Goal: Information Seeking & Learning: Find specific fact

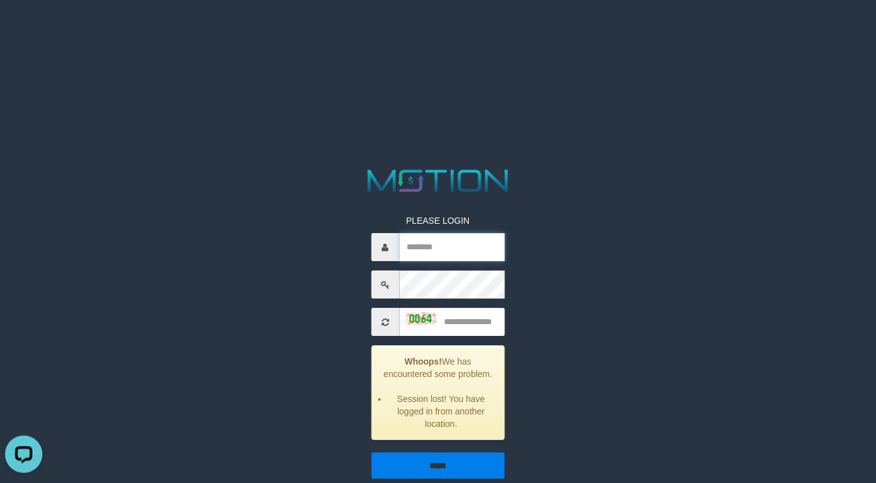
type input "**********"
click at [425, 458] on input "*****" at bounding box center [437, 466] width 133 height 26
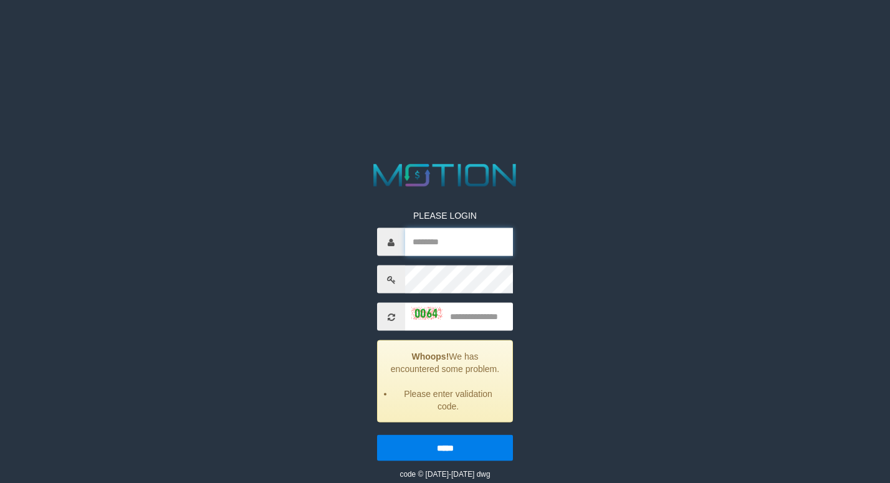
type input "**********"
click at [567, 258] on div "**********" at bounding box center [445, 320] width 464 height 320
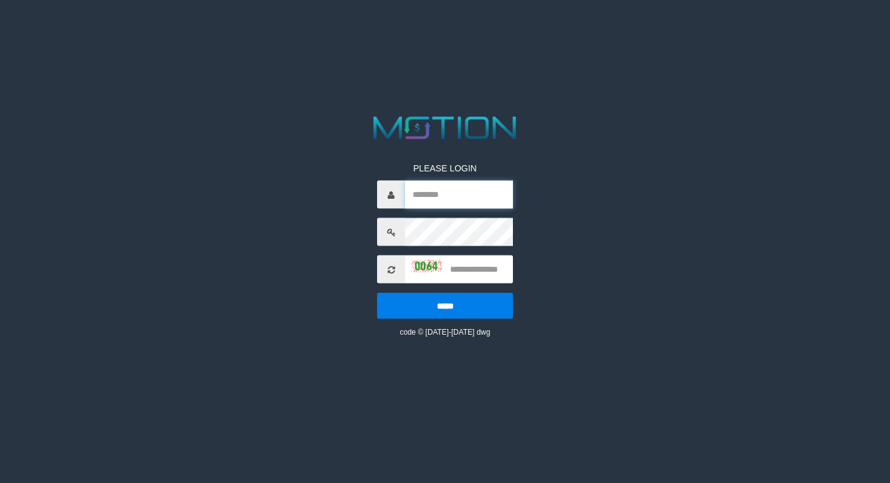
type input "**********"
click at [477, 277] on input "text" at bounding box center [459, 270] width 108 height 28
type input "****"
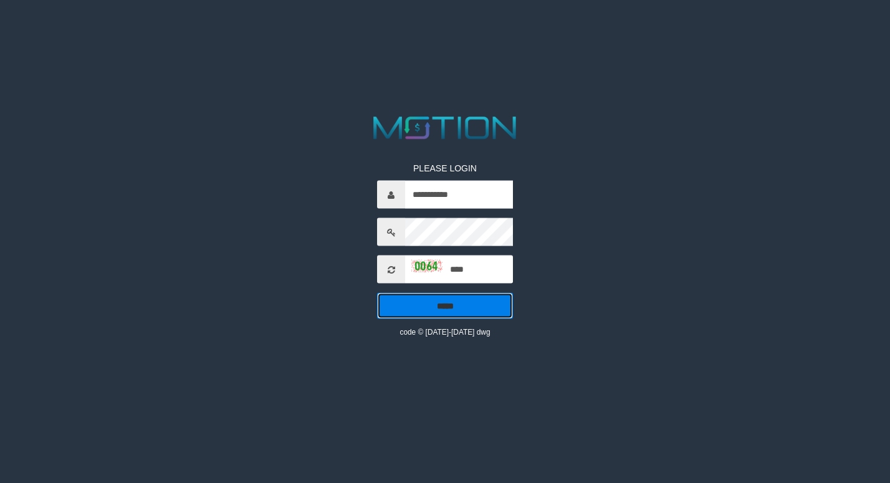
click at [448, 296] on input "*****" at bounding box center [445, 306] width 136 height 26
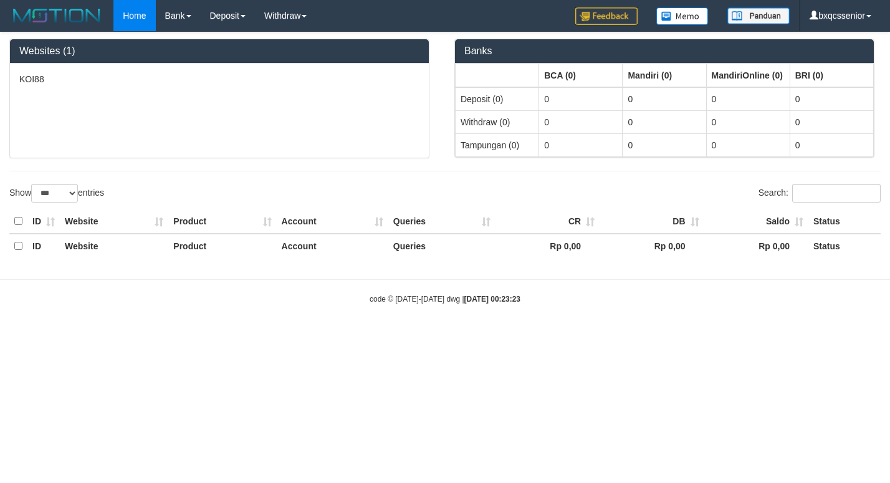
select select "***"
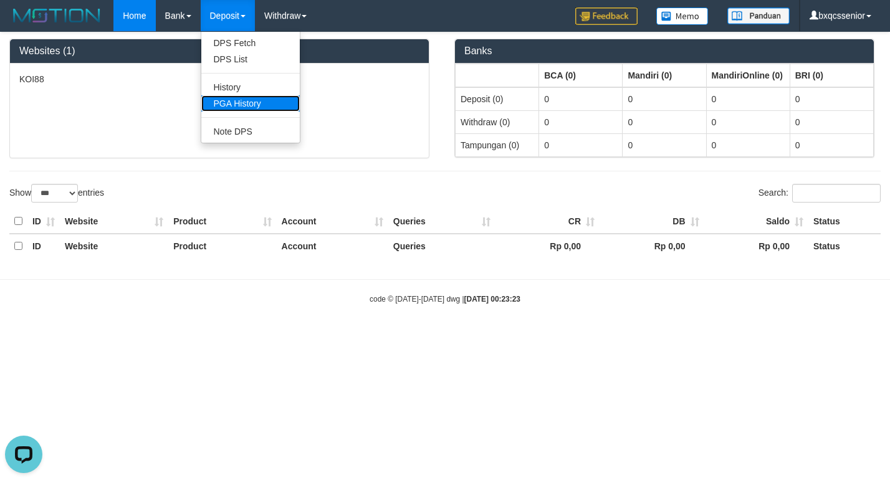
click at [236, 107] on link "PGA History" at bounding box center [250, 103] width 99 height 16
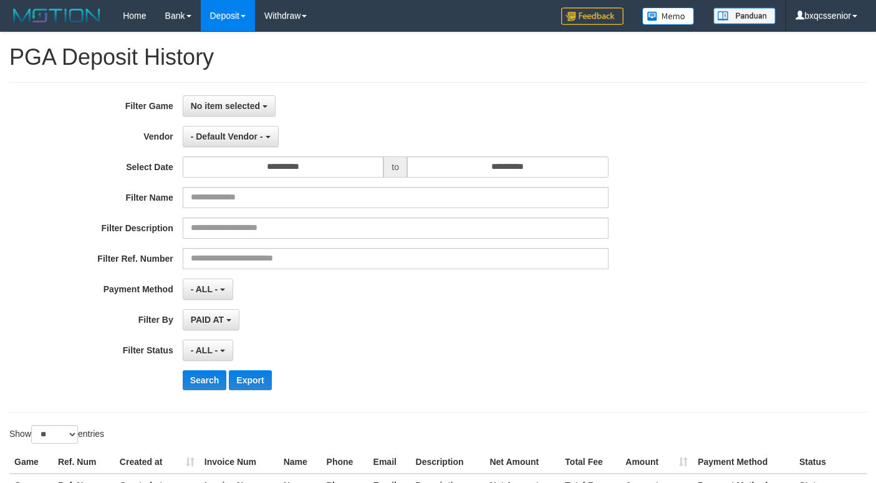
select select
select select "**"
click at [231, 98] on button "No item selected" at bounding box center [229, 105] width 93 height 21
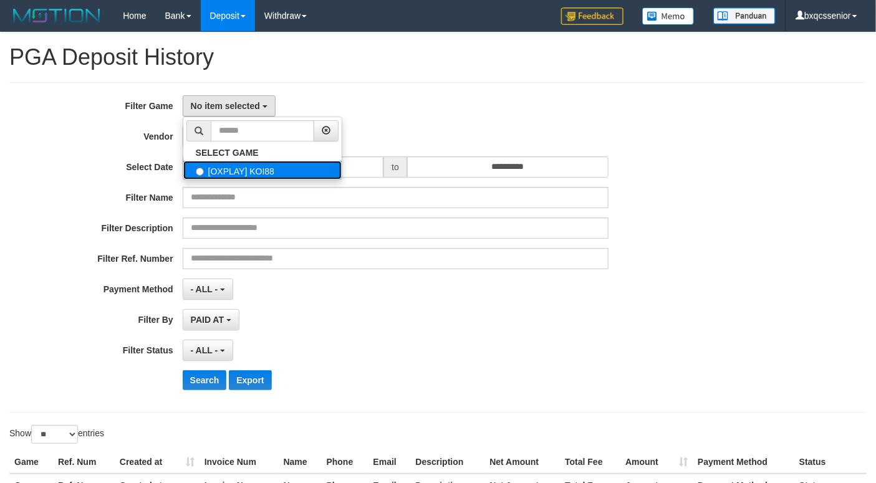
click at [243, 169] on label "[OXPLAY] KOI88" at bounding box center [262, 170] width 158 height 19
select select "****"
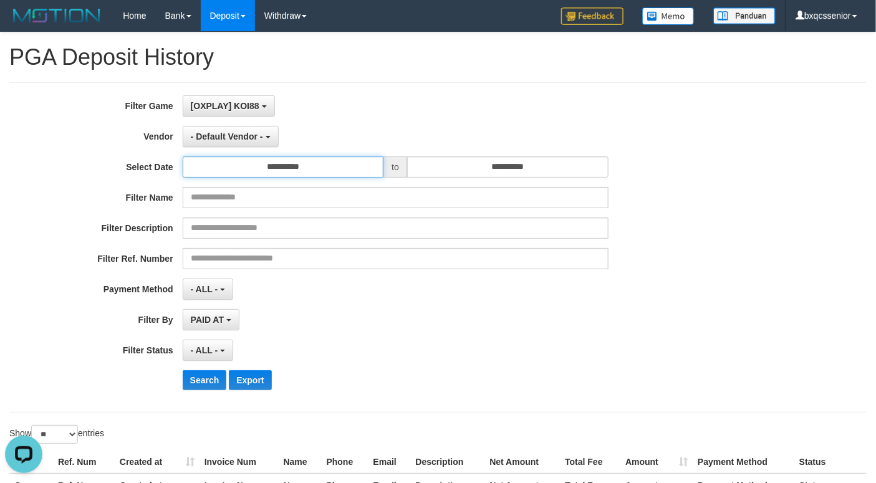
click at [261, 167] on input "**********" at bounding box center [283, 166] width 201 height 21
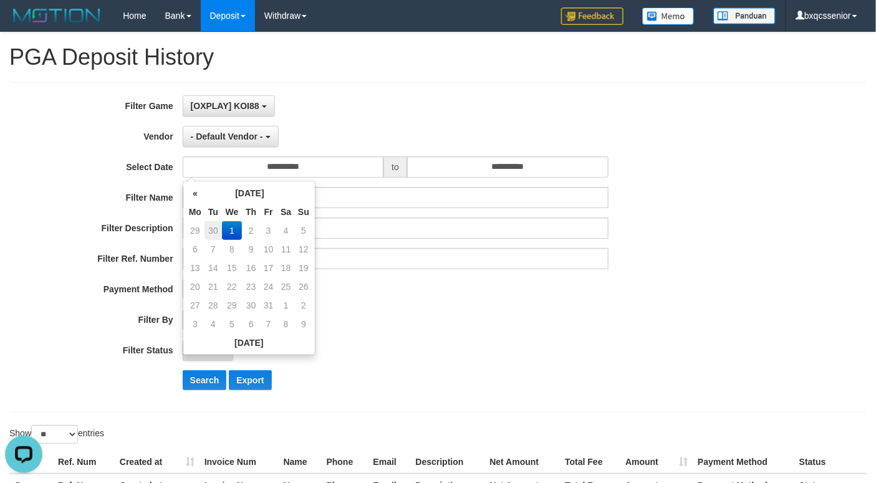
click at [218, 224] on td "30" at bounding box center [212, 230] width 17 height 19
type input "**********"
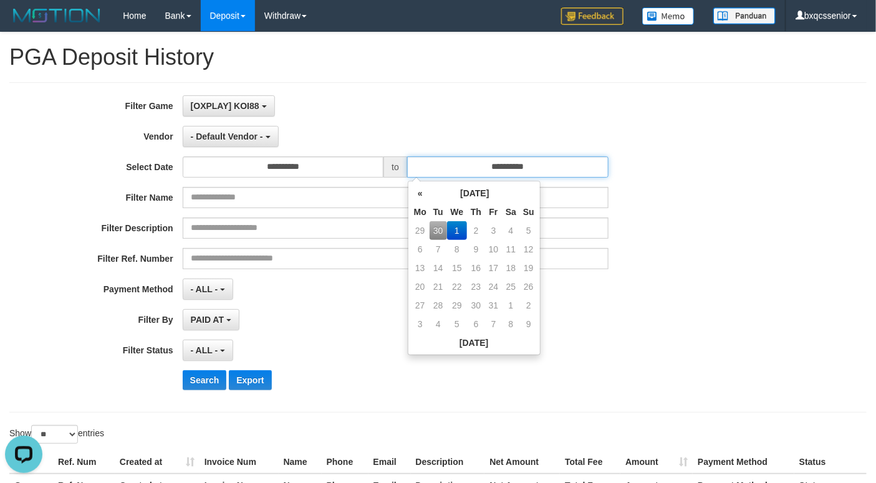
click at [450, 176] on input "**********" at bounding box center [507, 166] width 201 height 21
click at [438, 231] on td "30" at bounding box center [438, 230] width 17 height 19
type input "**********"
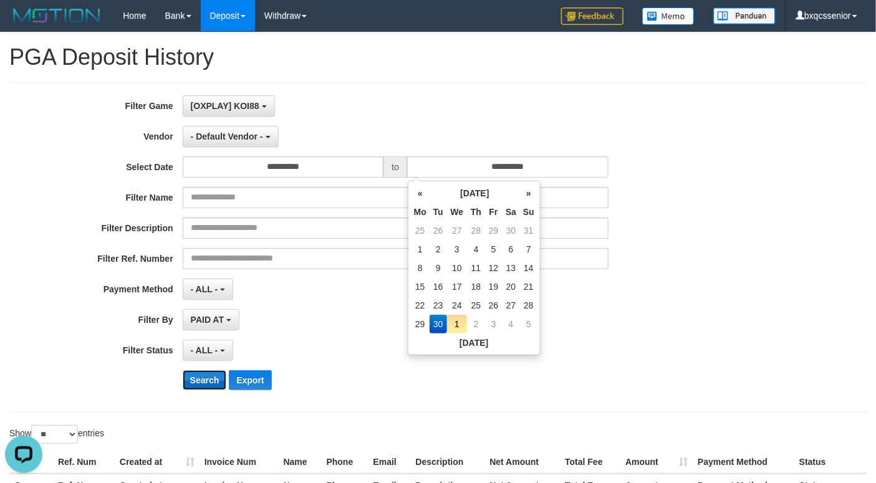
click at [204, 390] on button "Search" at bounding box center [205, 380] width 44 height 20
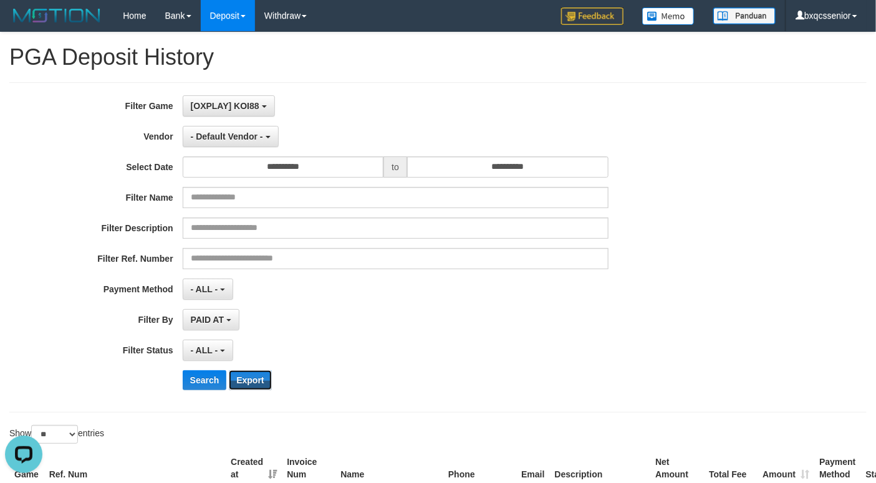
drag, startPoint x: 251, startPoint y: 387, endPoint x: 319, endPoint y: 397, distance: 68.0
click at [251, 387] on button "Export" at bounding box center [250, 380] width 42 height 20
click at [713, 180] on div "**********" at bounding box center [365, 247] width 730 height 304
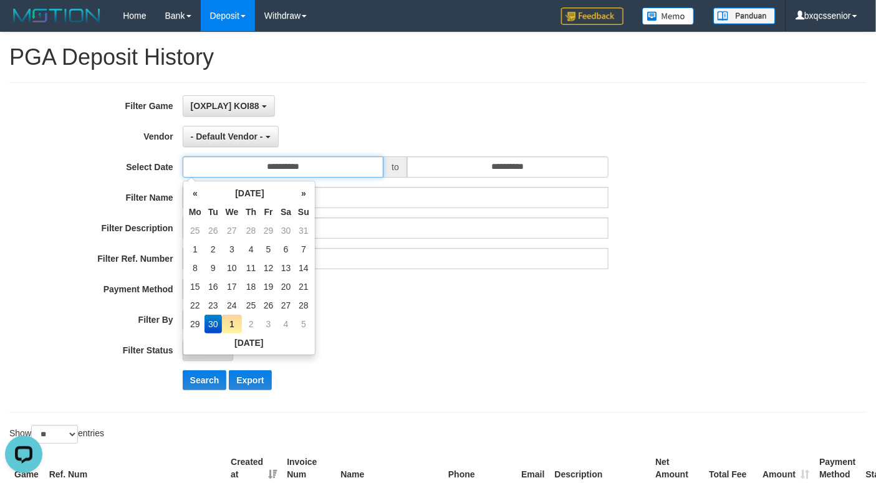
click at [283, 171] on input "**********" at bounding box center [283, 166] width 201 height 21
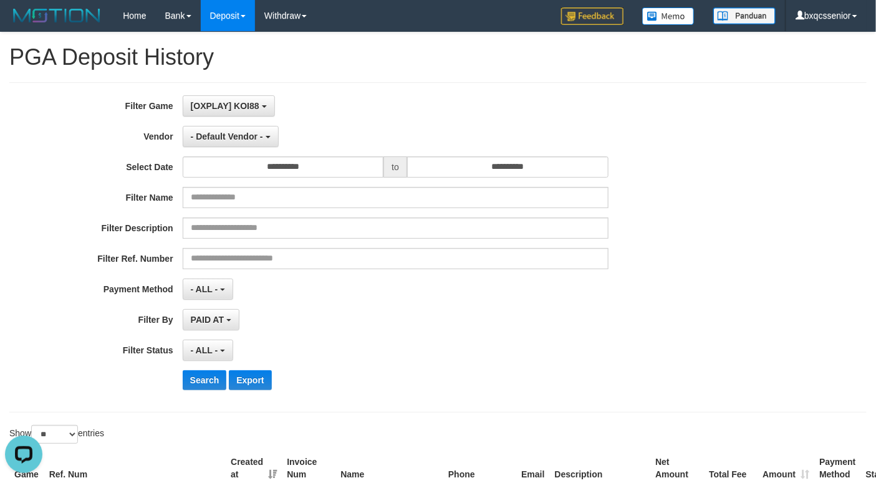
click at [507, 320] on div "PAID AT PAID AT CREATED AT" at bounding box center [396, 319] width 426 height 21
click at [247, 137] on span "- Default Vendor -" at bounding box center [227, 137] width 72 height 10
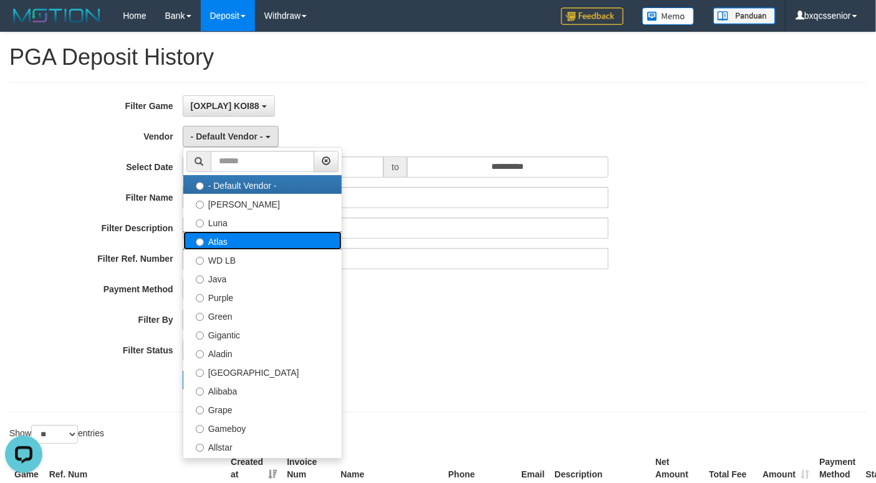
click at [264, 236] on label "Atlas" at bounding box center [262, 240] width 158 height 19
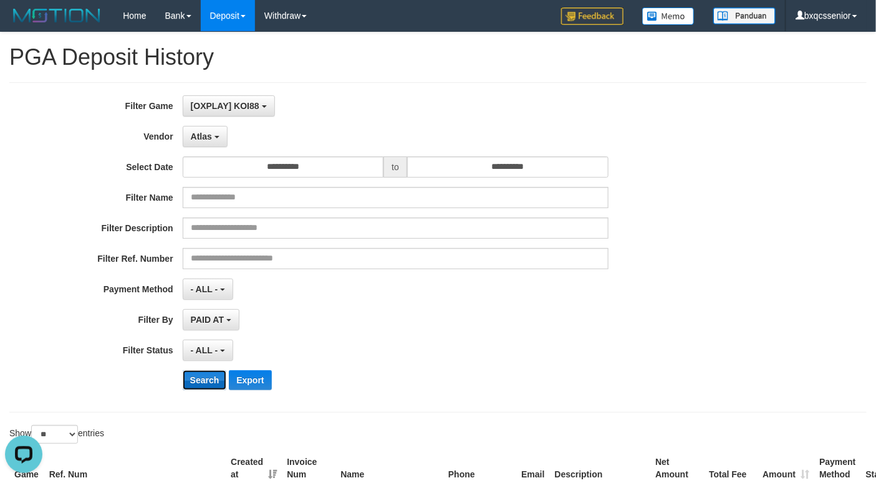
click at [216, 382] on button "Search" at bounding box center [205, 380] width 44 height 20
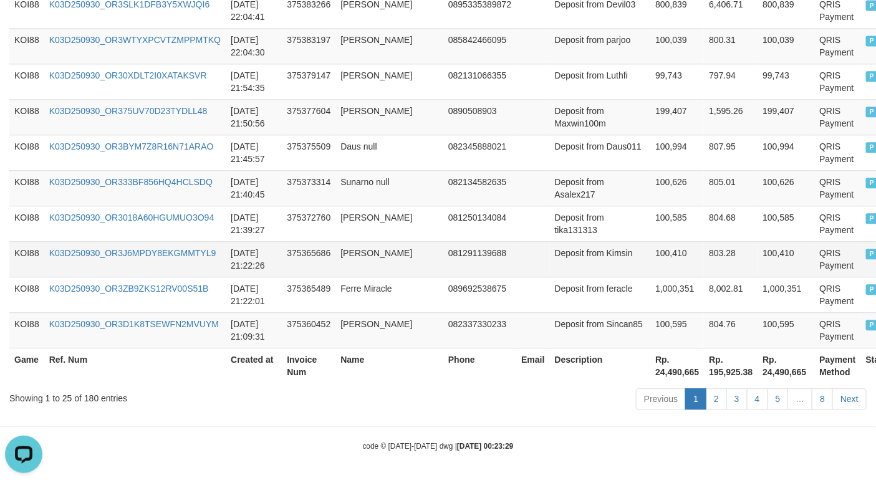
scroll to position [1051, 0]
click at [650, 367] on th "Rp. 24,490,665" at bounding box center [677, 366] width 54 height 36
copy th "6"
drag, startPoint x: 637, startPoint y: 368, endPoint x: 625, endPoint y: 370, distance: 11.4
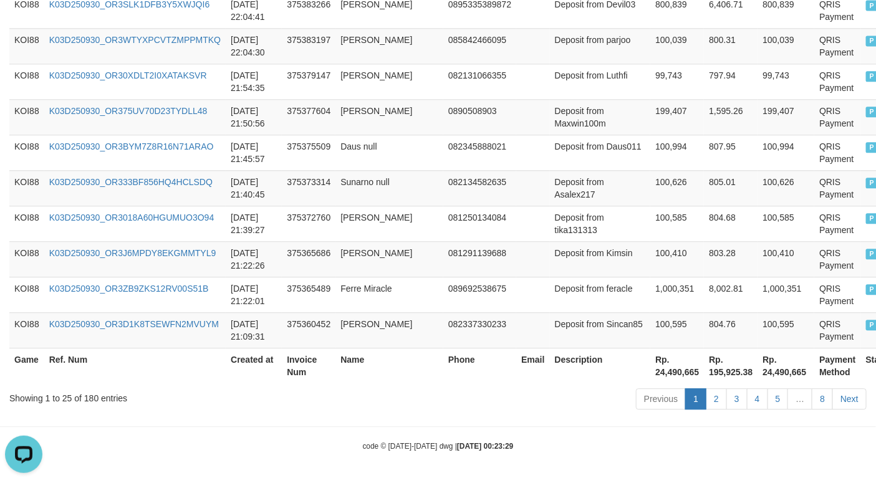
click at [704, 368] on th "Rp. 195,925.38" at bounding box center [731, 366] width 54 height 36
click at [650, 372] on th "Rp. 24,490,665" at bounding box center [677, 366] width 54 height 36
copy th "24,490,665"
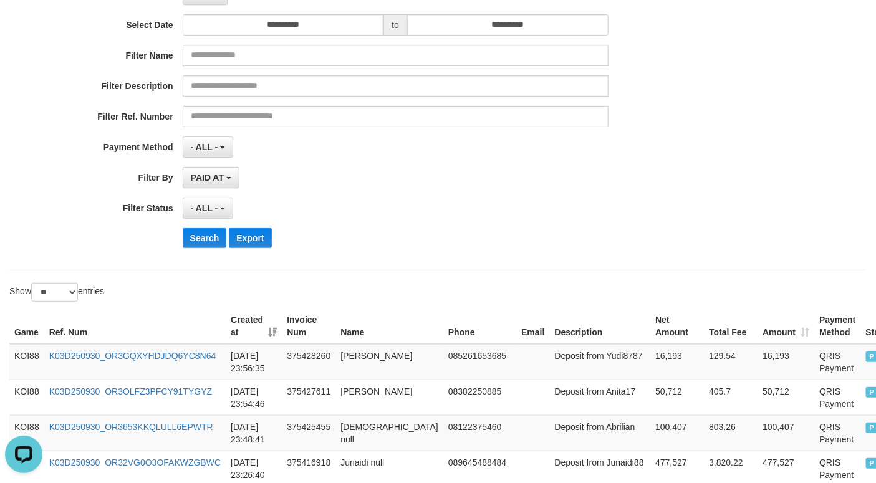
scroll to position [0, 0]
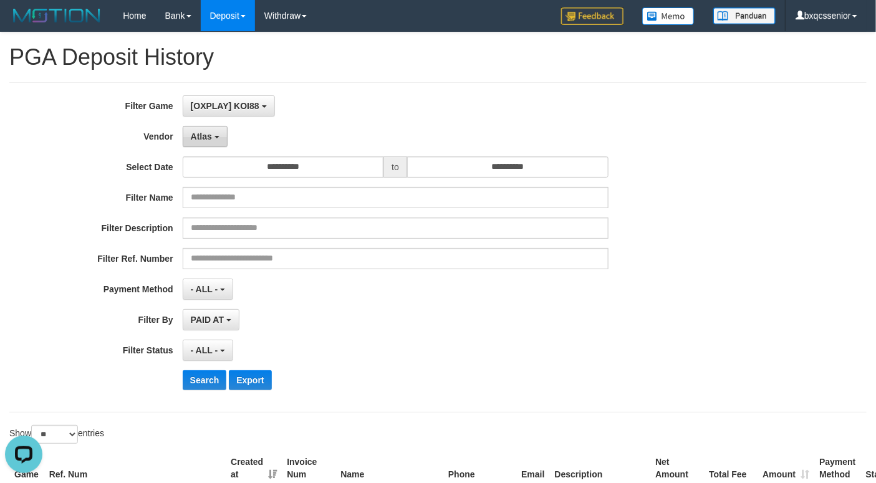
click at [214, 144] on button "Atlas" at bounding box center [205, 136] width 45 height 21
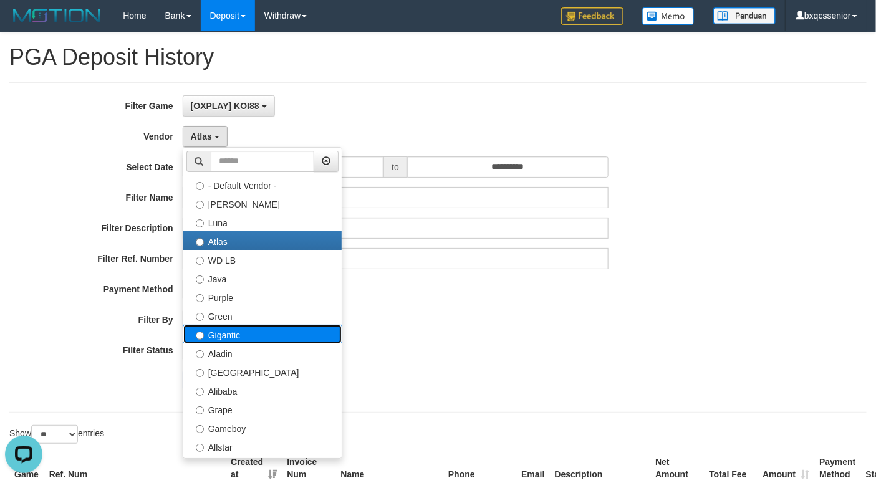
click at [251, 337] on label "Gigantic" at bounding box center [262, 334] width 158 height 19
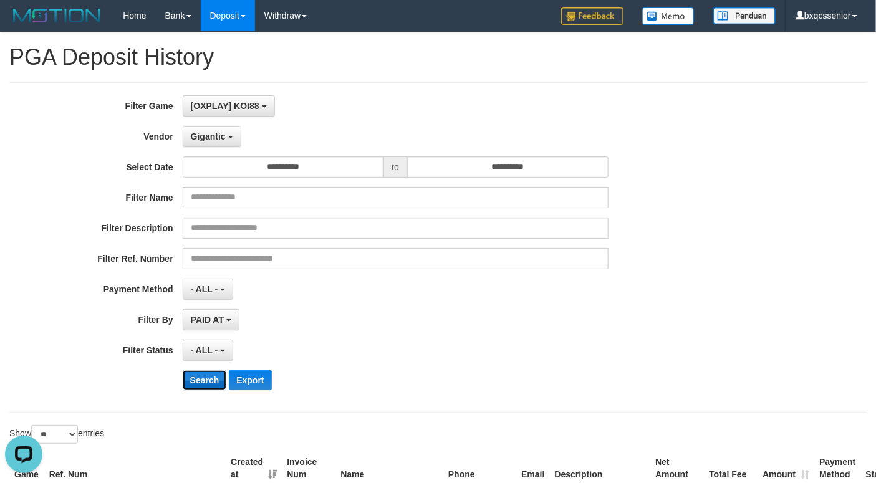
click at [189, 383] on button "Search" at bounding box center [205, 380] width 44 height 20
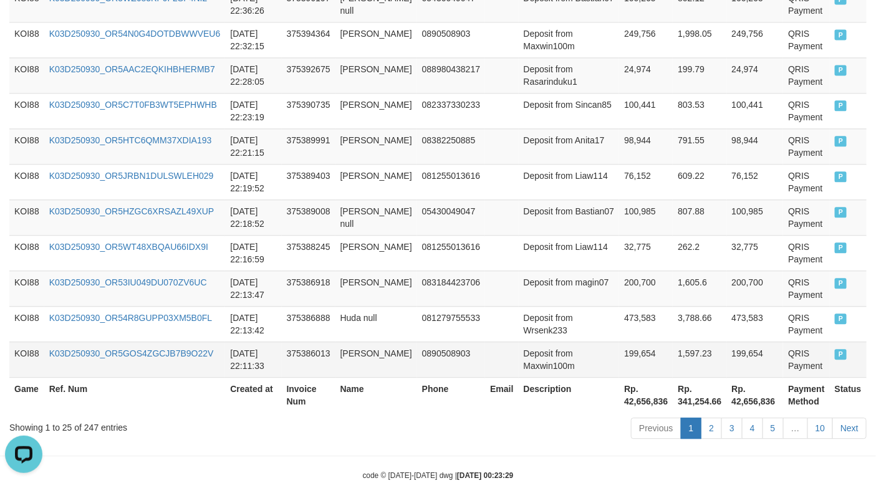
scroll to position [1051, 0]
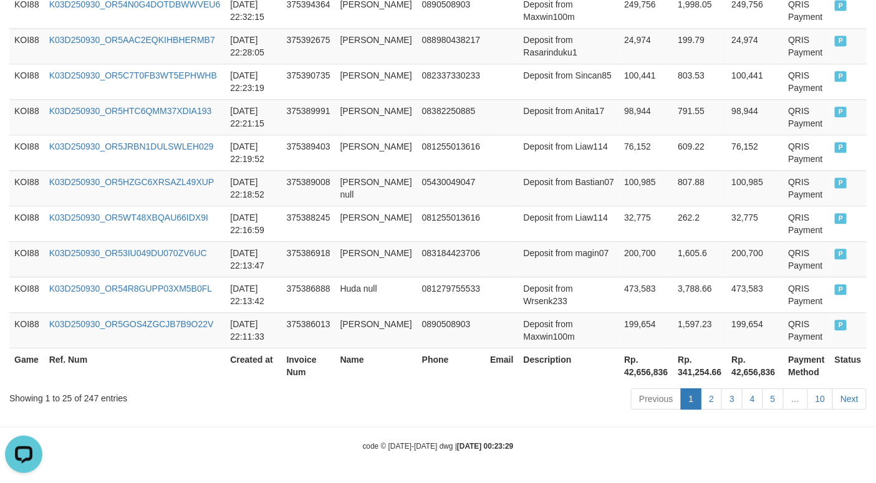
click at [619, 367] on th "Rp. 42,656,836" at bounding box center [646, 366] width 54 height 36
copy th "42,656,836"
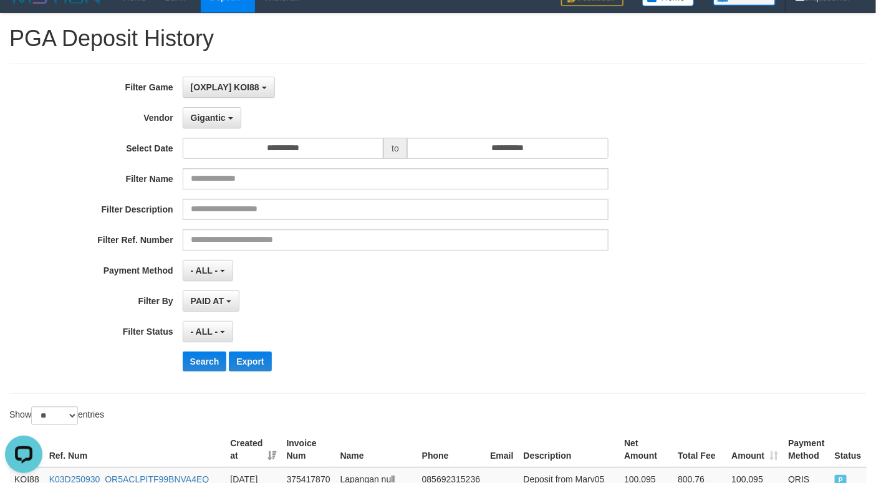
scroll to position [0, 0]
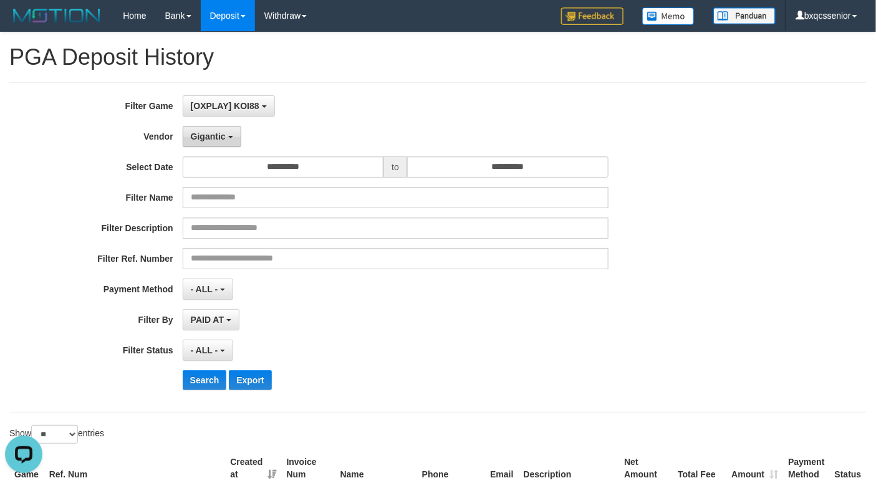
click at [212, 141] on span "Gigantic" at bounding box center [208, 137] width 35 height 10
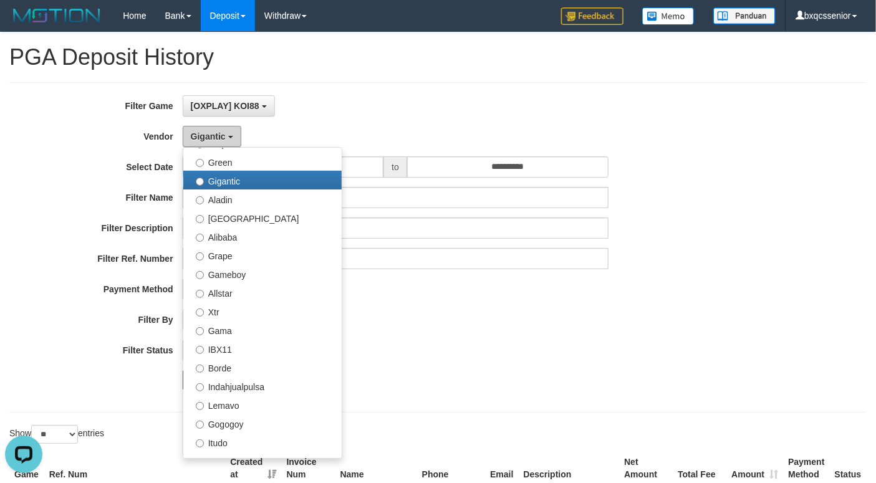
scroll to position [169, 0]
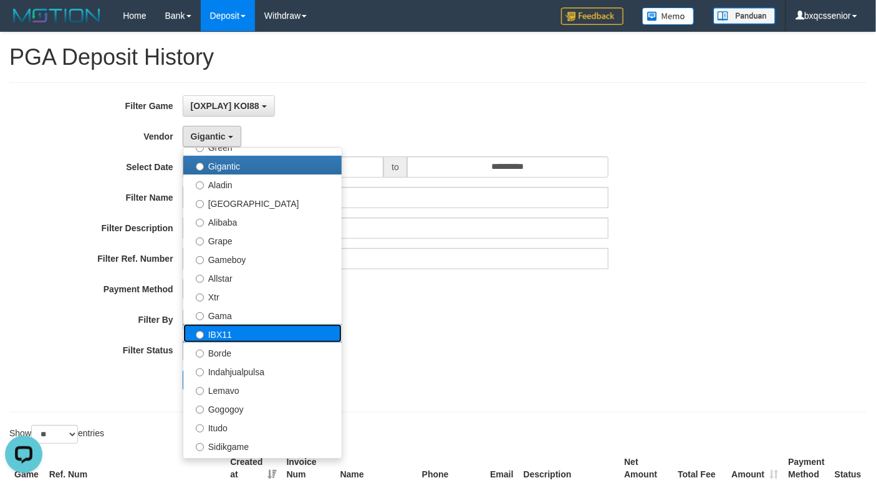
click at [247, 337] on label "IBX11" at bounding box center [262, 333] width 158 height 19
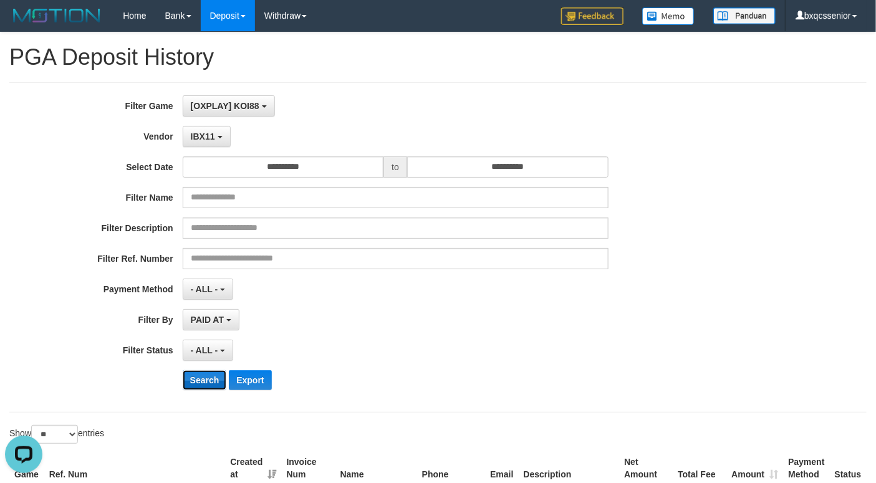
click at [206, 382] on button "Search" at bounding box center [205, 380] width 44 height 20
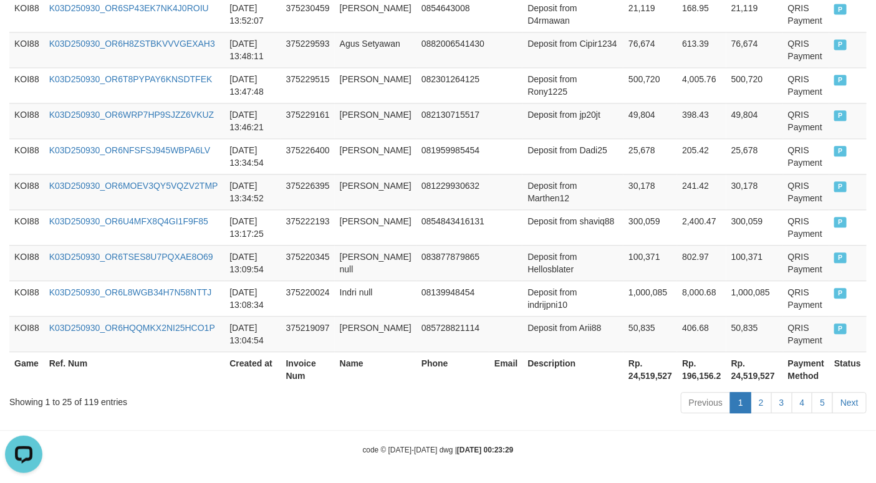
scroll to position [1038, 0]
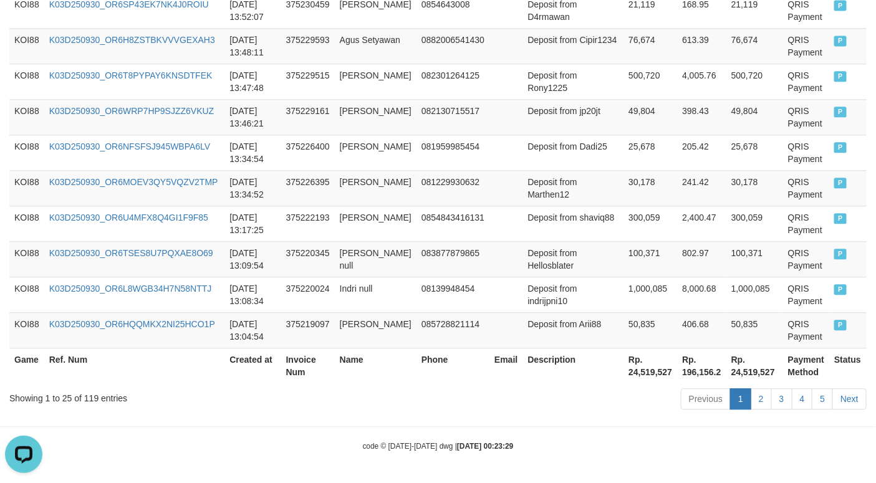
click at [623, 378] on th "Rp. 24,519,527" at bounding box center [650, 366] width 54 height 36
copy th "24,519,527"
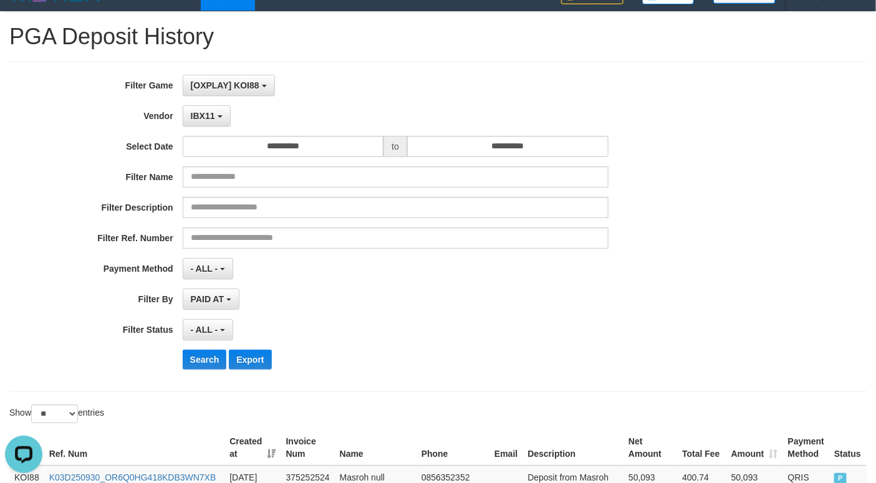
scroll to position [0, 0]
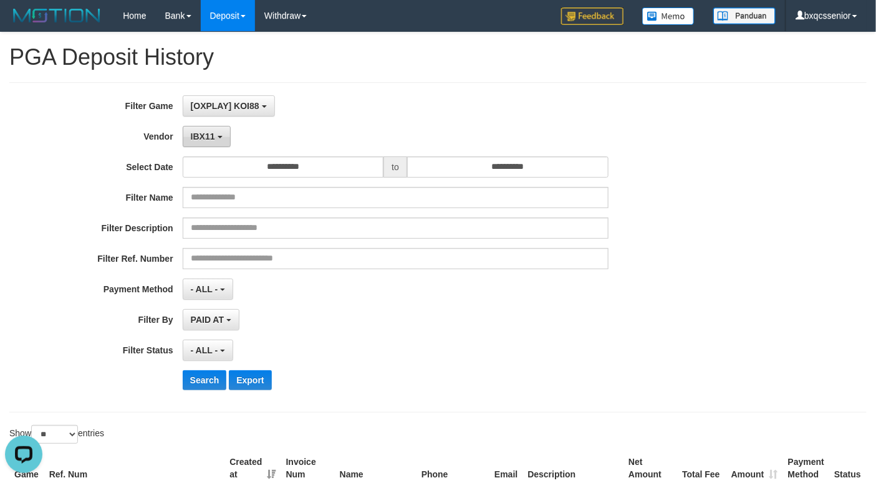
click at [206, 137] on span "IBX11" at bounding box center [203, 137] width 24 height 10
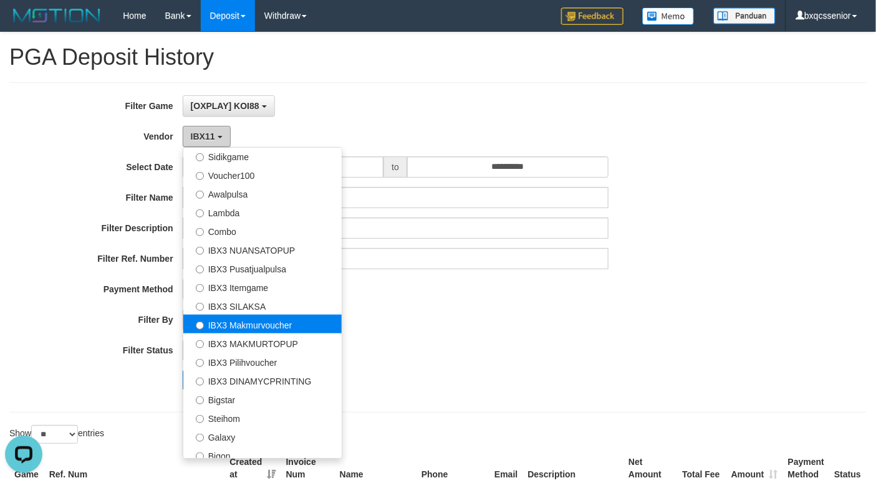
scroll to position [453, 0]
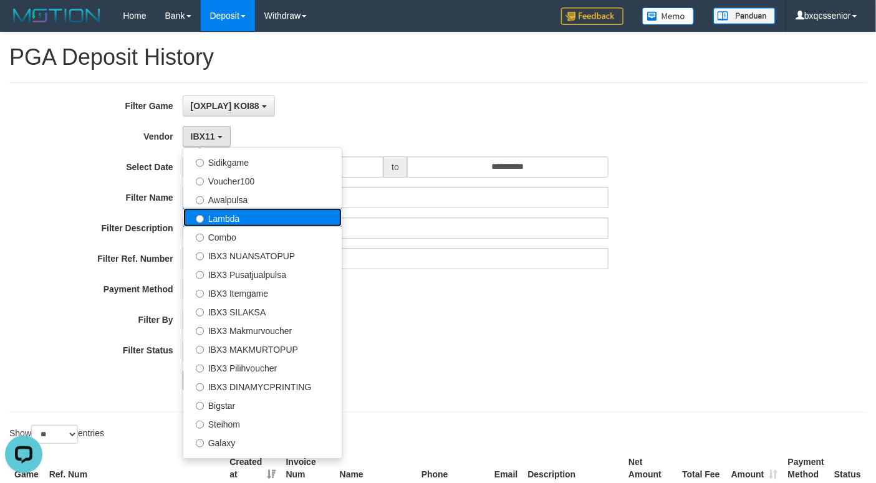
click at [285, 221] on label "Lambda" at bounding box center [262, 217] width 158 height 19
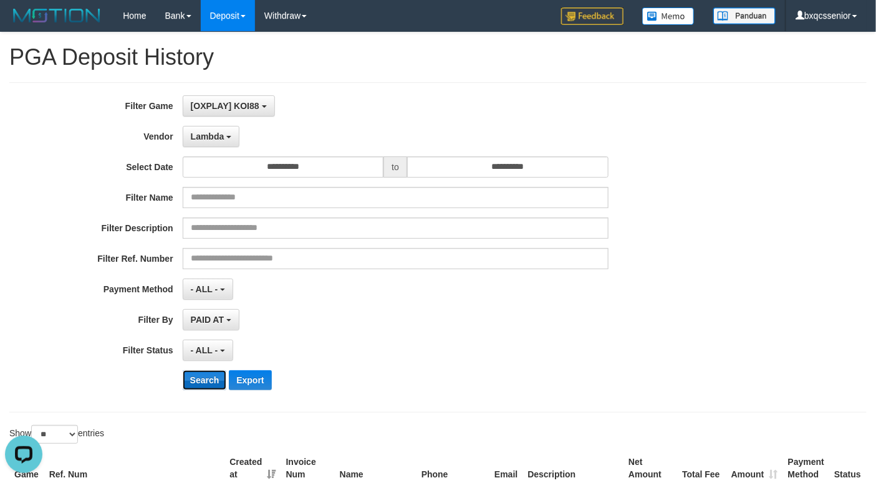
click at [203, 387] on button "Search" at bounding box center [205, 380] width 44 height 20
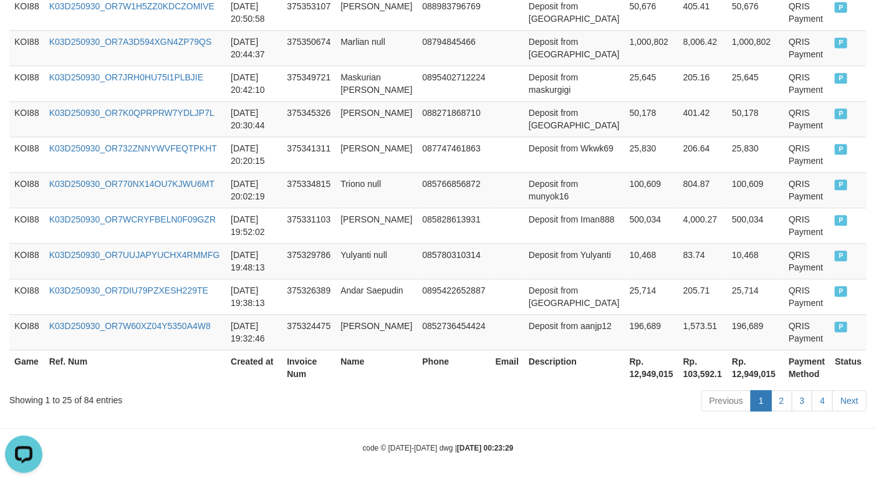
scroll to position [1038, 0]
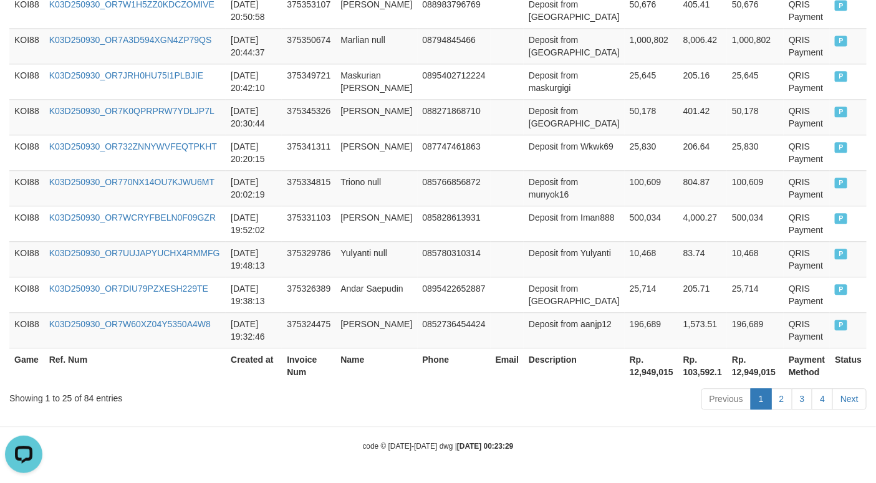
click at [625, 373] on th "Rp. 12,949,015" at bounding box center [652, 366] width 54 height 36
copy th "12,949,015"
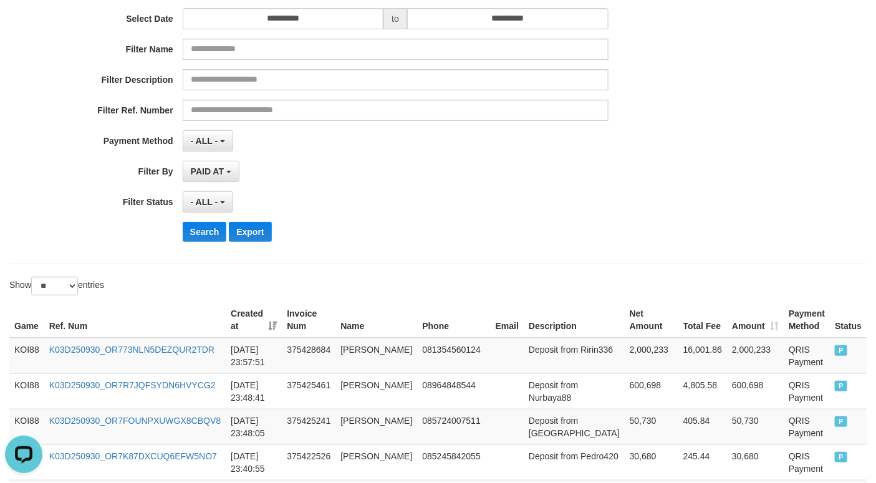
scroll to position [0, 0]
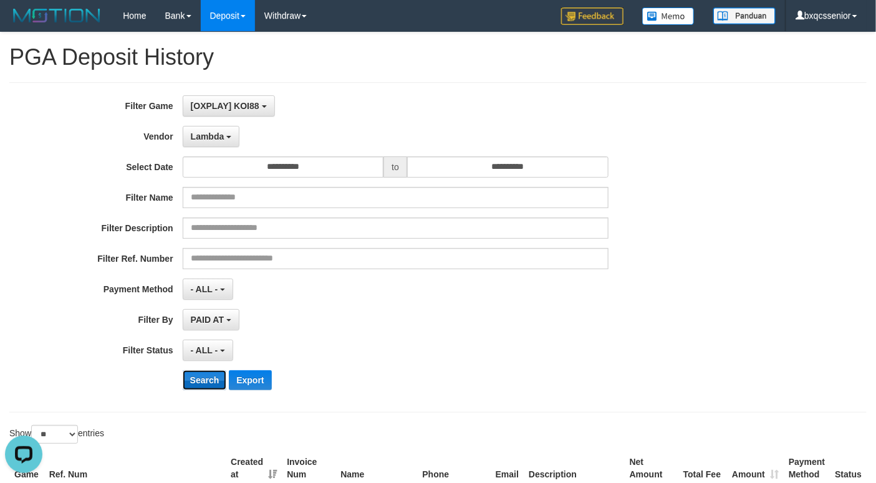
click at [195, 380] on button "Search" at bounding box center [205, 380] width 44 height 20
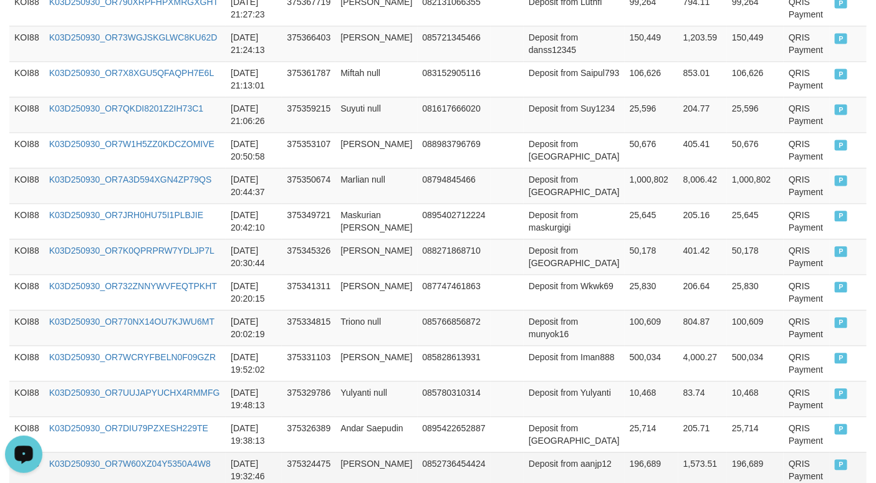
scroll to position [1038, 0]
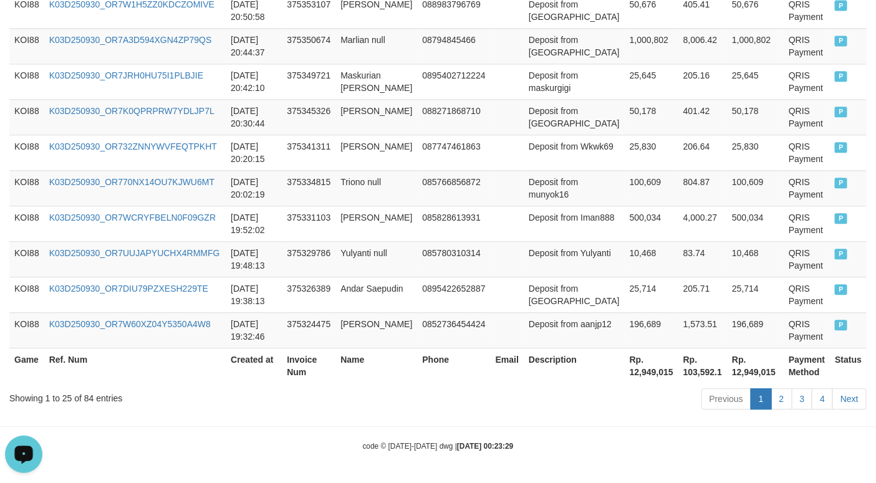
click at [625, 371] on th "Rp. 12,949,015" at bounding box center [652, 366] width 54 height 36
copy th "12,949,015"
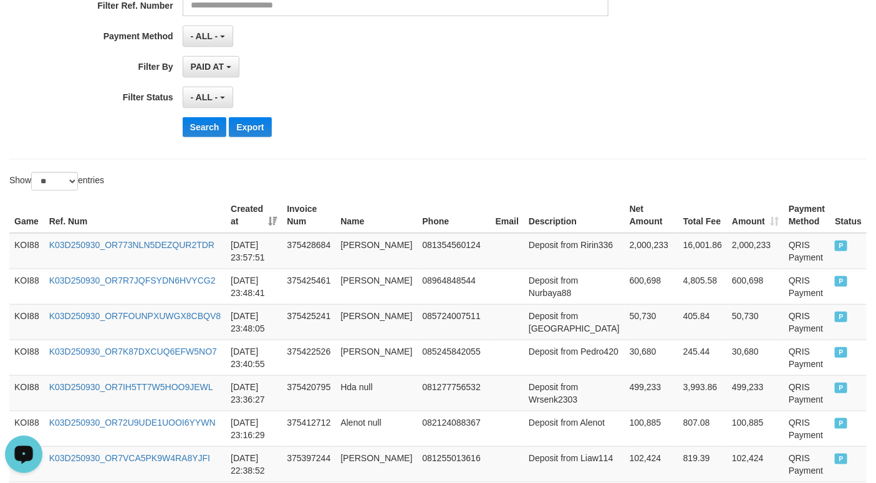
scroll to position [0, 0]
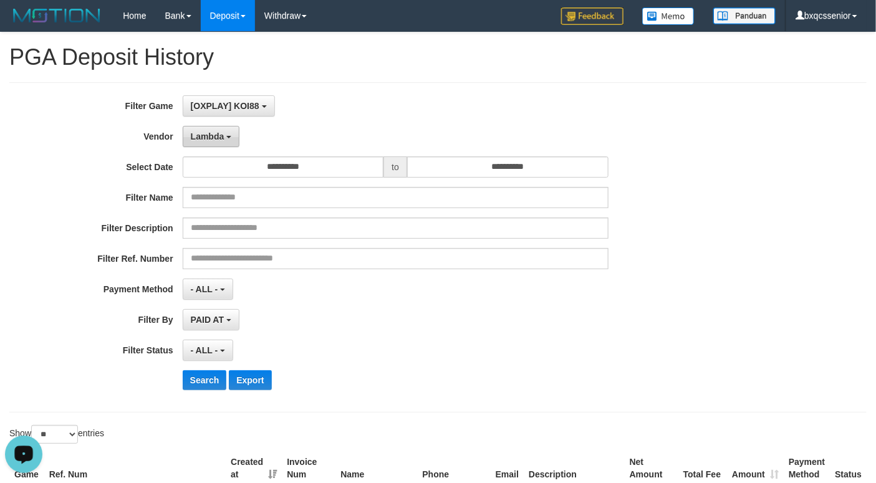
click at [210, 143] on button "Lambda" at bounding box center [211, 136] width 57 height 21
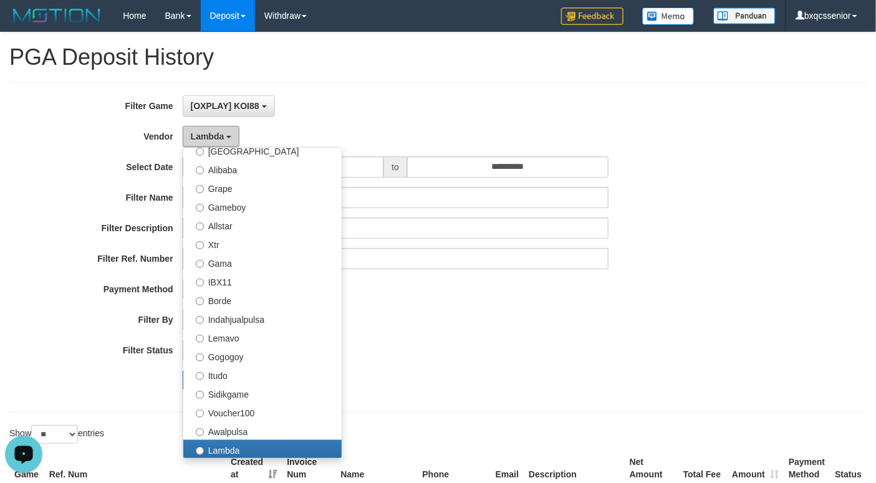
scroll to position [217, 0]
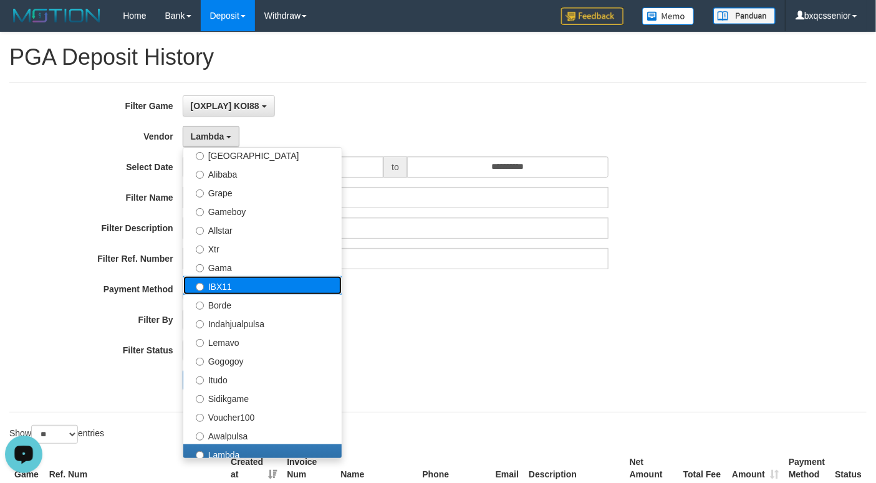
click at [251, 281] on label "IBX11" at bounding box center [262, 285] width 158 height 19
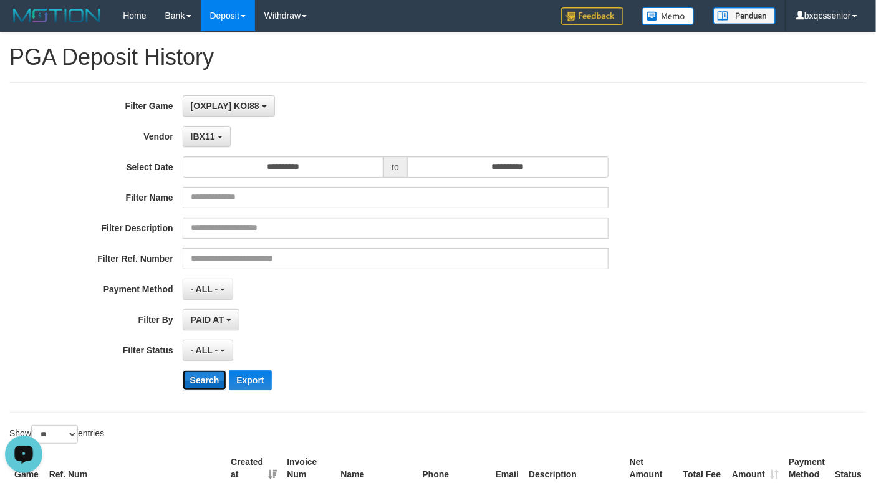
click at [202, 390] on button "Search" at bounding box center [205, 380] width 44 height 20
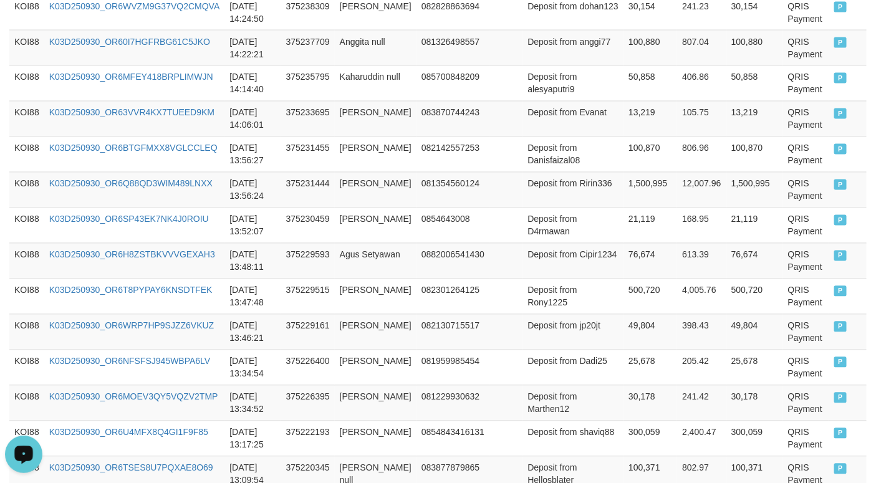
scroll to position [1038, 0]
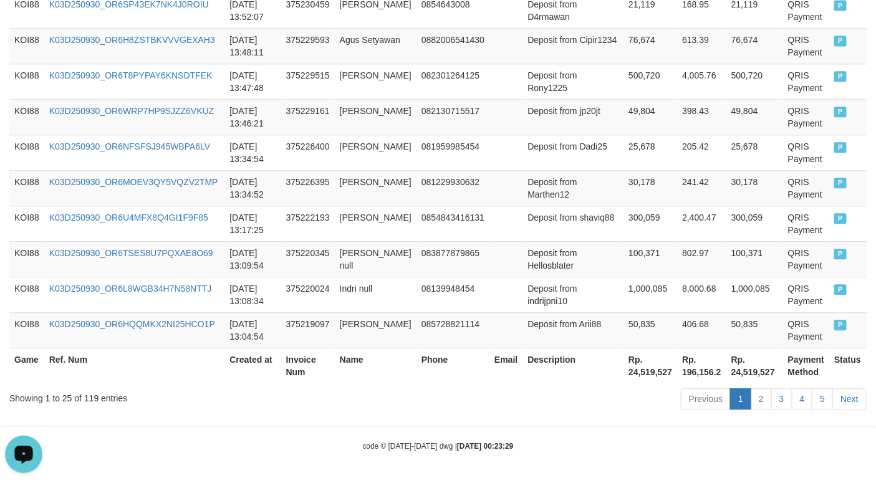
click at [623, 367] on th "Rp. 24,519,527" at bounding box center [650, 366] width 54 height 36
copy th "24,519,527"
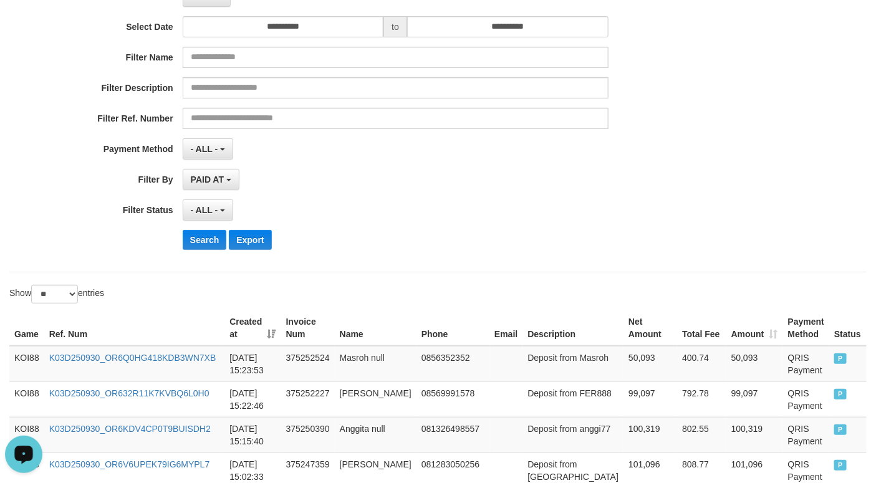
scroll to position [0, 0]
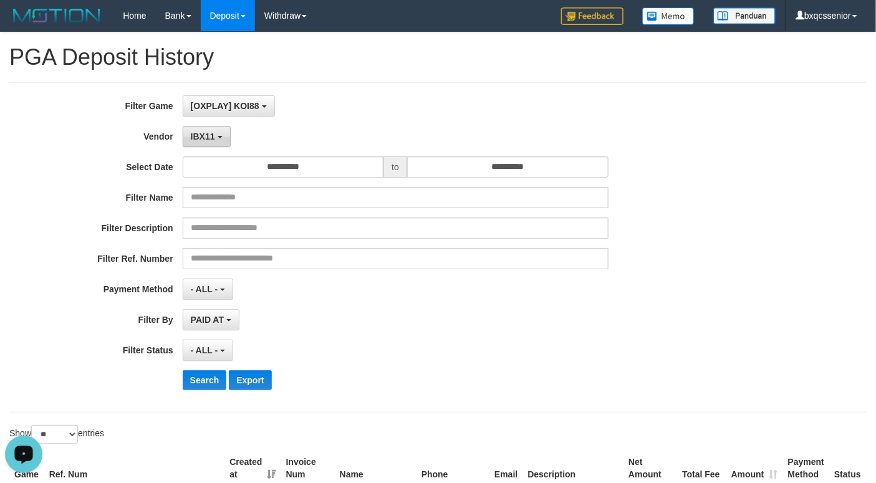
click at [202, 147] on button "IBX11" at bounding box center [207, 136] width 48 height 21
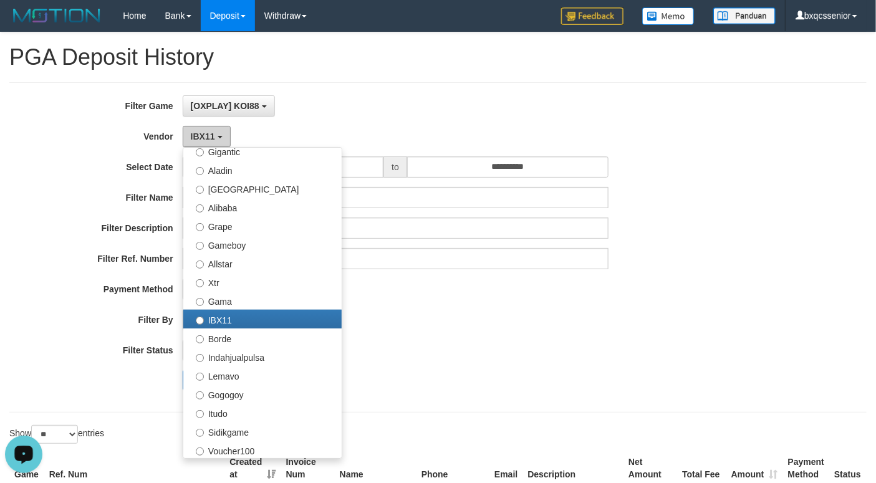
scroll to position [141, 0]
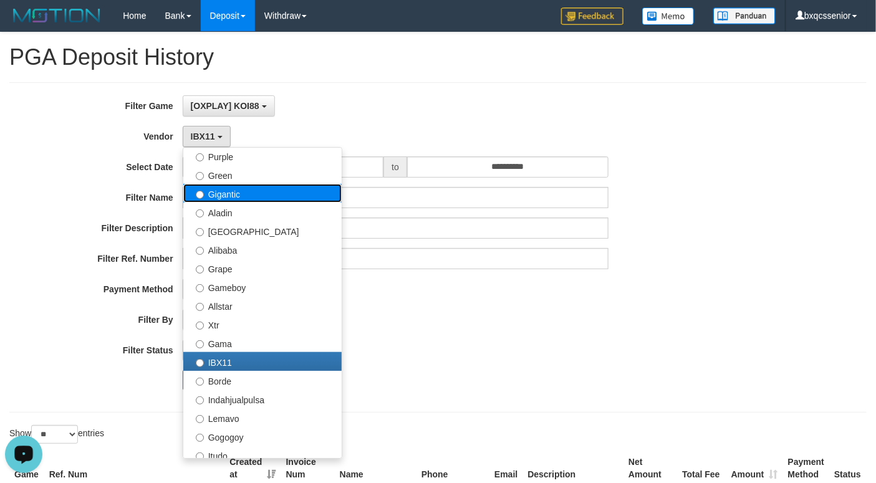
click at [219, 193] on label "Gigantic" at bounding box center [262, 193] width 158 height 19
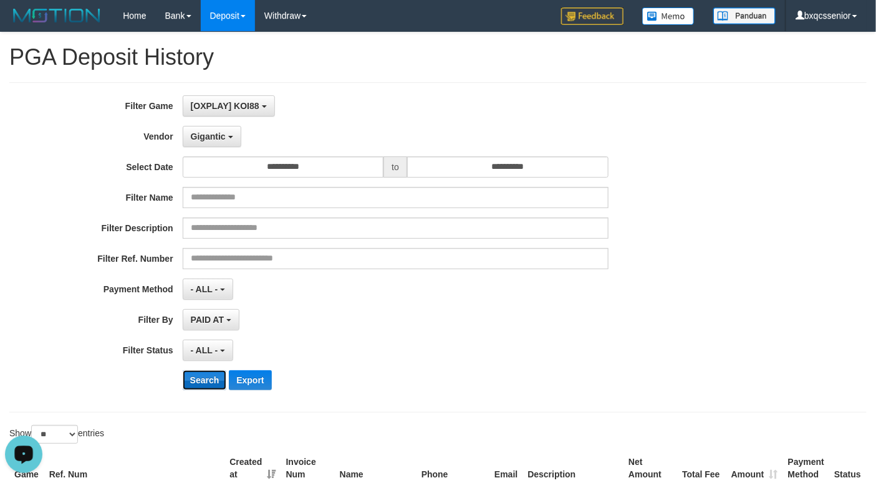
click at [212, 384] on button "Search" at bounding box center [205, 380] width 44 height 20
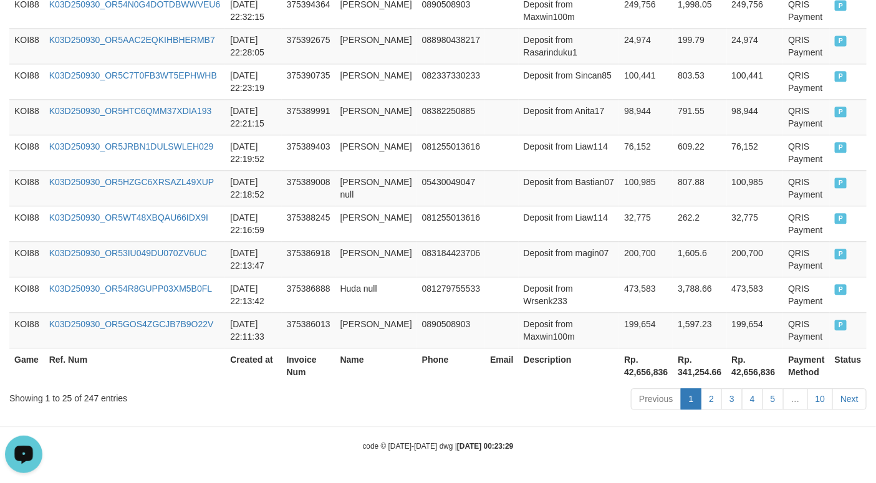
scroll to position [1051, 0]
click at [619, 363] on th "Rp. 42,656,836" at bounding box center [646, 366] width 54 height 36
copy th "."
click at [619, 370] on th "Rp. 42,656,836" at bounding box center [646, 366] width 54 height 36
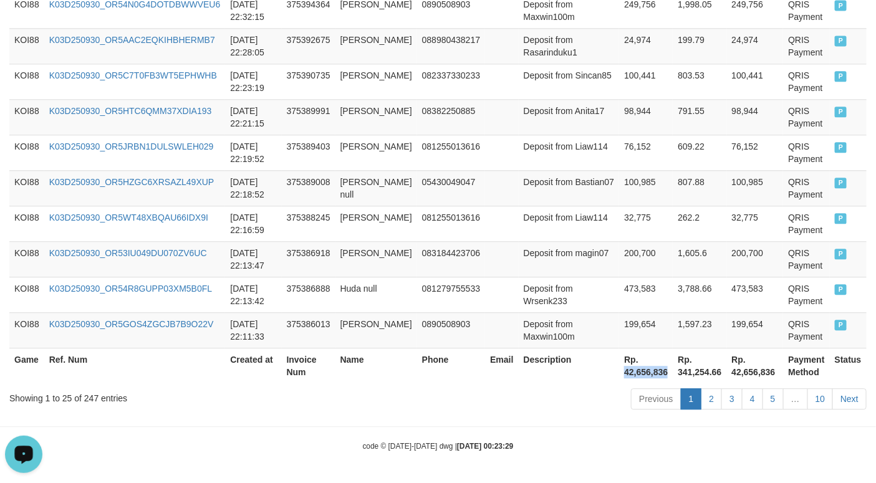
click at [619, 370] on th "Rp. 42,656,836" at bounding box center [646, 366] width 54 height 36
copy th "42,656,836"
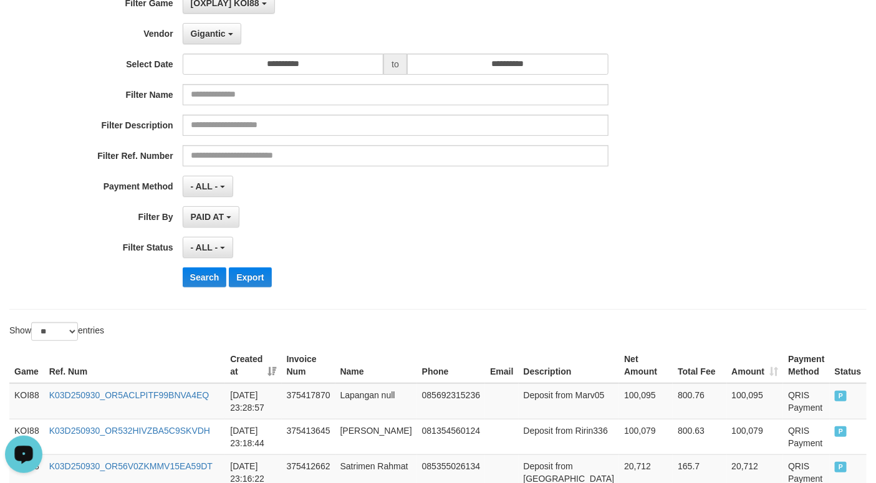
scroll to position [0, 0]
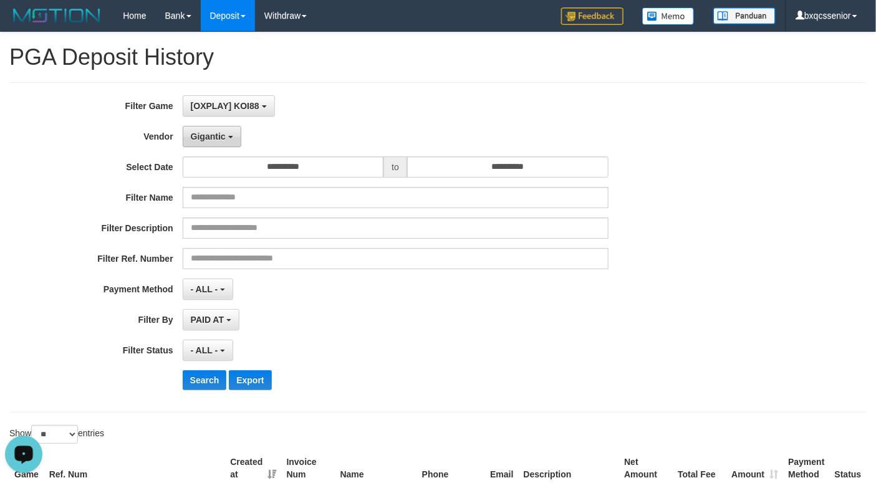
click at [236, 137] on button "Gigantic" at bounding box center [212, 136] width 59 height 21
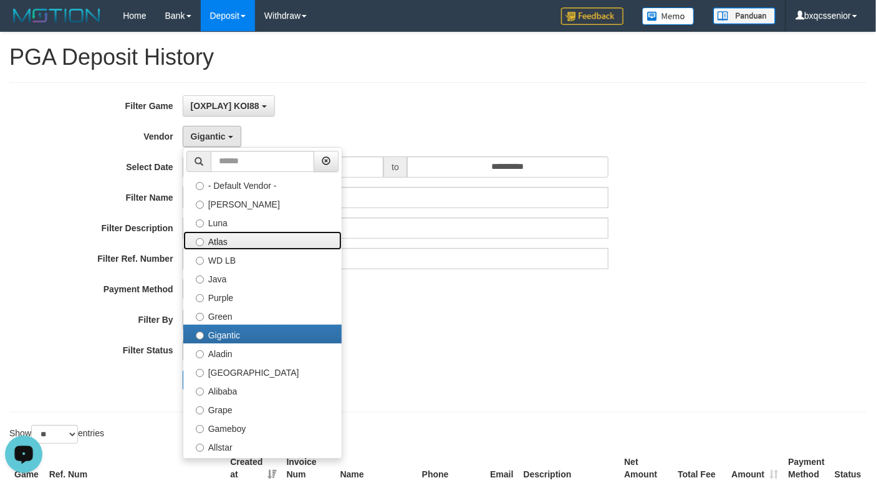
click at [253, 240] on label "Atlas" at bounding box center [262, 240] width 158 height 19
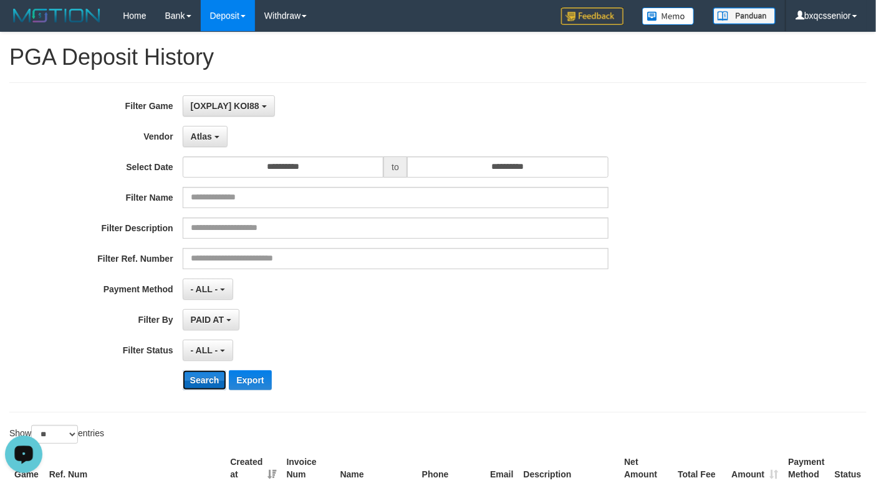
click at [190, 389] on button "Search" at bounding box center [205, 380] width 44 height 20
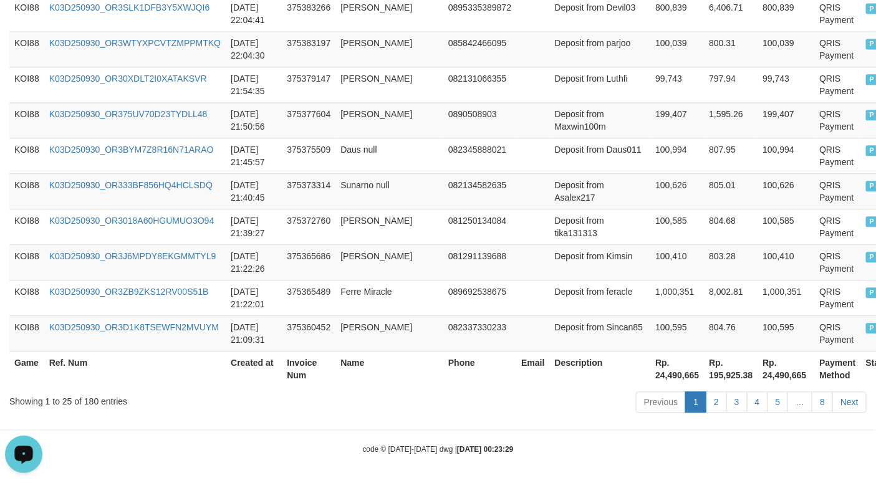
scroll to position [1051, 0]
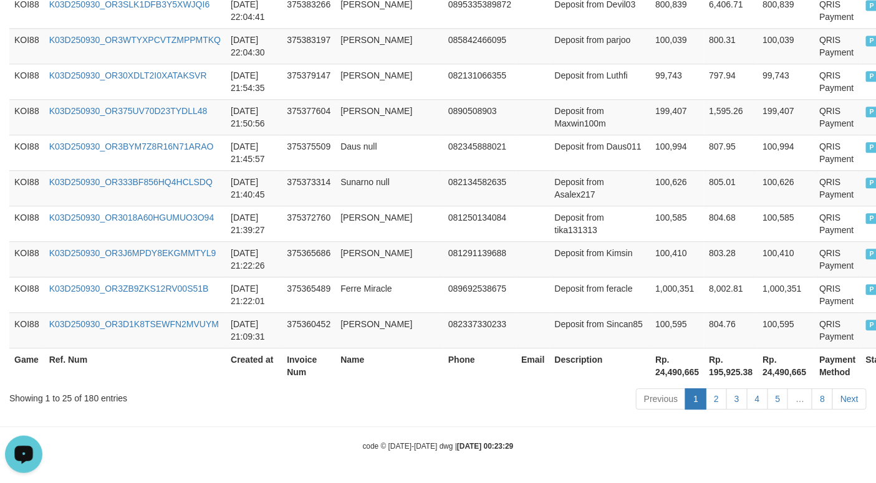
click at [650, 373] on th "Rp. 24,490,665" at bounding box center [677, 366] width 54 height 36
copy th "24,490,665"
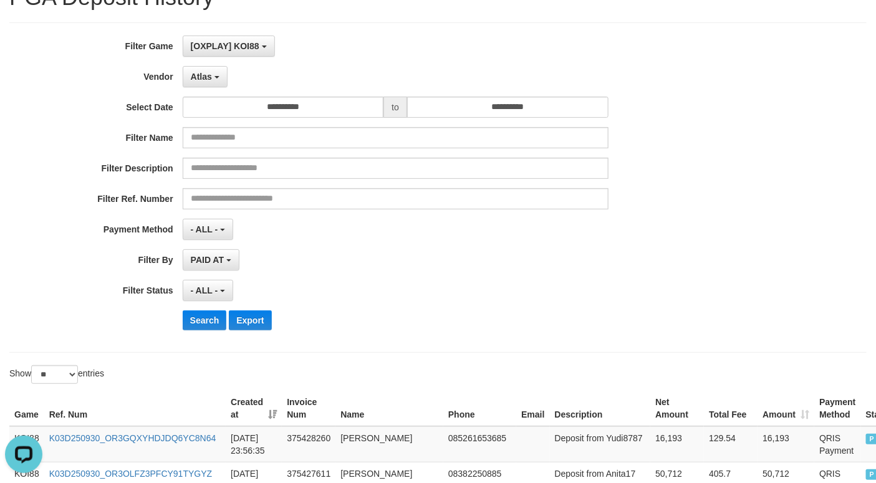
scroll to position [0, 0]
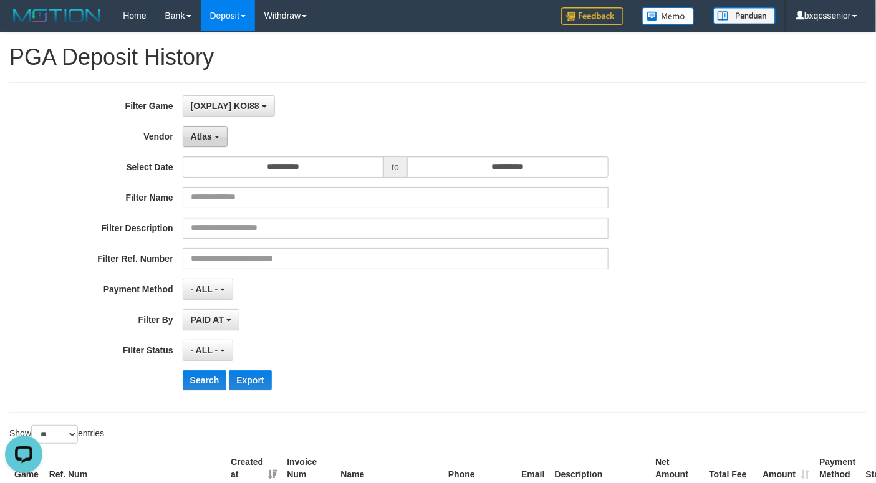
click at [196, 141] on span "Atlas" at bounding box center [201, 137] width 21 height 10
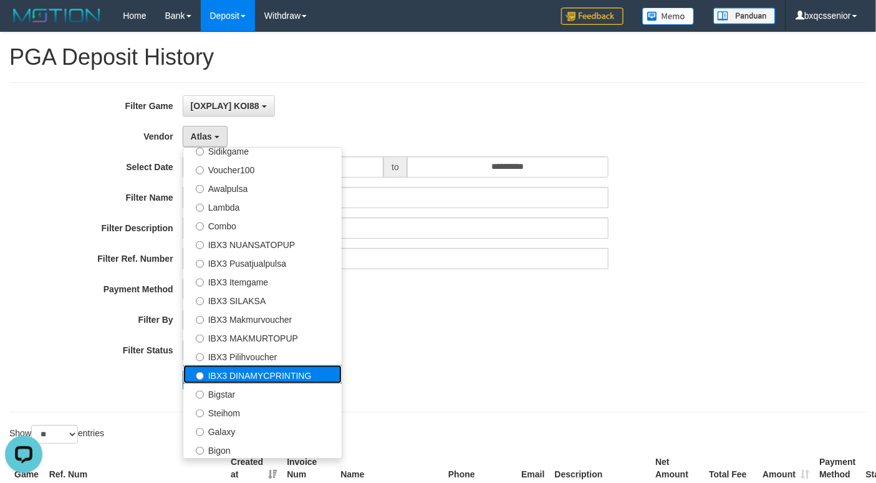
click at [247, 369] on label "IBX3 DINAMYCPRINTING" at bounding box center [262, 374] width 158 height 19
select select "**********"
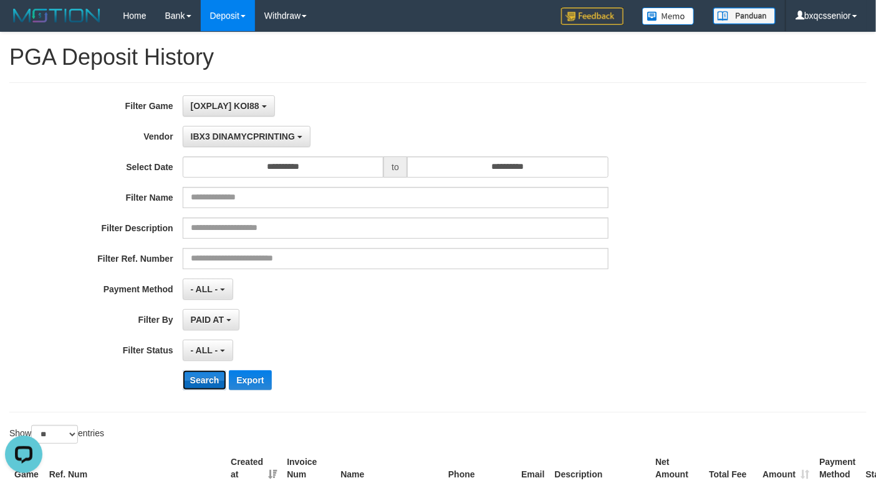
click at [208, 382] on button "Search" at bounding box center [205, 380] width 44 height 20
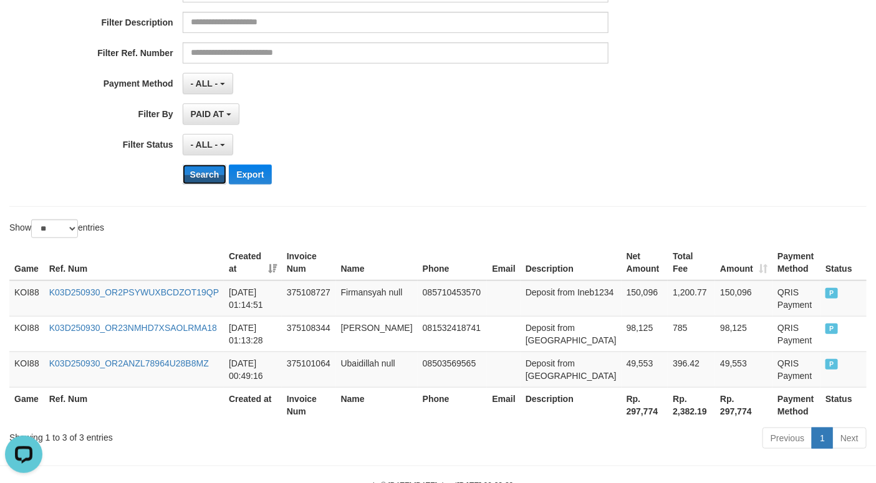
scroll to position [251, 0]
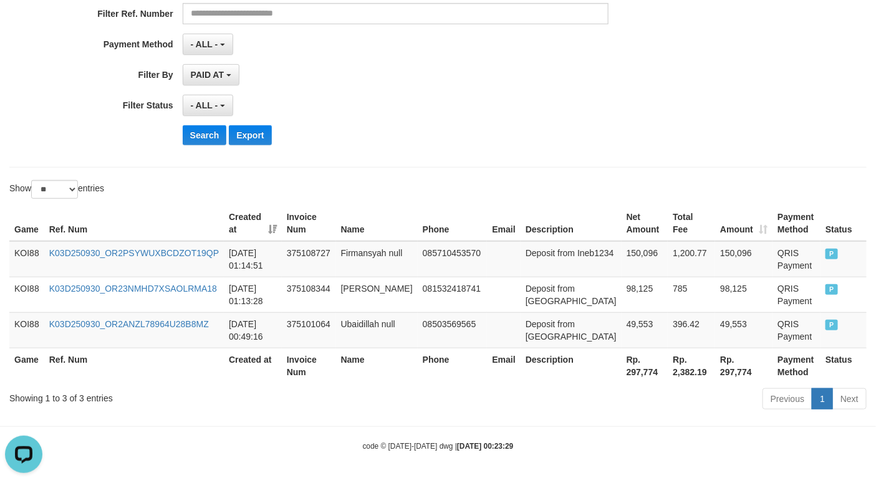
click at [622, 374] on th "Rp. 297,774" at bounding box center [645, 366] width 47 height 36
